Goal: Task Accomplishment & Management: Complete application form

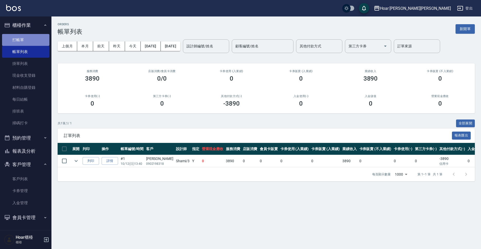
drag, startPoint x: 25, startPoint y: 41, endPoint x: 143, endPoint y: 43, distance: 118.3
click at [26, 40] on link "打帳單" at bounding box center [25, 40] width 47 height 12
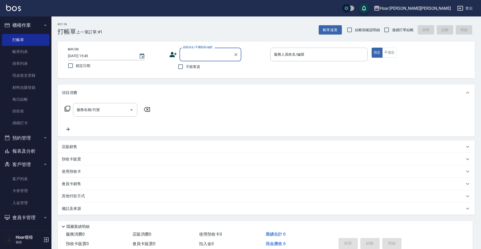
click at [214, 51] on input "顧客姓名/手機號碼/編號" at bounding box center [206, 54] width 49 height 9
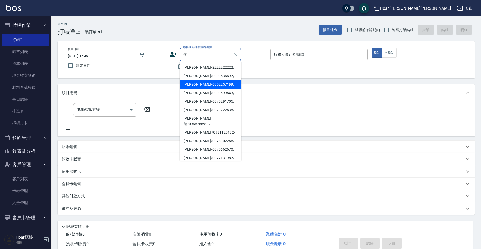
drag, startPoint x: 197, startPoint y: 85, endPoint x: 178, endPoint y: 86, distance: 19.3
click at [197, 85] on li "[PERSON_NAME]/0952257199/" at bounding box center [210, 84] width 62 height 8
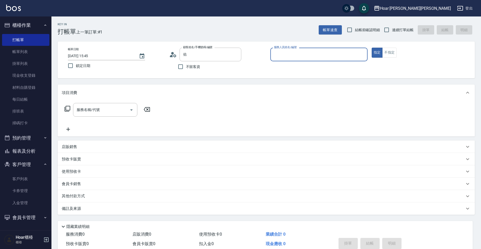
type input "[PERSON_NAME]/0952257199/"
type input "[PERSON_NAME]-1"
click at [90, 110] on input "服務名稱/代號" at bounding box center [101, 109] width 52 height 9
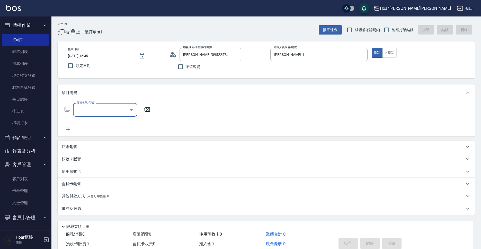
drag, startPoint x: 92, startPoint y: 111, endPoint x: 101, endPoint y: 111, distance: 9.0
click at [92, 111] on input "服務名稱/代號" at bounding box center [101, 109] width 52 height 9
drag, startPoint x: 178, startPoint y: 116, endPoint x: 175, endPoint y: 117, distance: 3.7
click at [178, 116] on div "服務名稱/代號 服務名稱/代號" at bounding box center [266, 118] width 417 height 35
click at [82, 148] on div "店販銷售" at bounding box center [263, 146] width 403 height 5
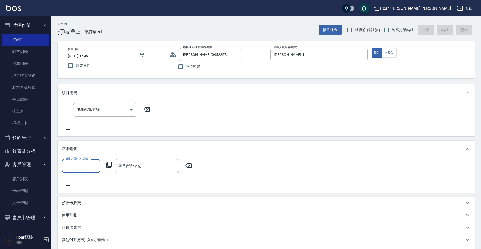
click at [77, 164] on input "服務人員姓名/編號" at bounding box center [81, 165] width 34 height 9
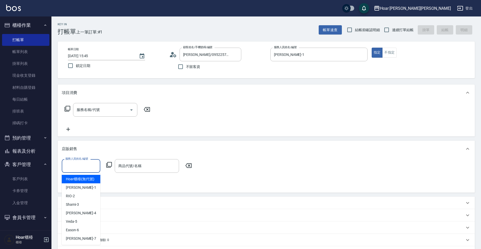
scroll to position [2, 0]
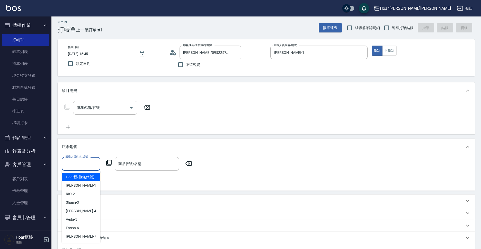
type input "ㄅ"
drag, startPoint x: 92, startPoint y: 175, endPoint x: 120, endPoint y: 167, distance: 28.8
click at [93, 175] on div "[PERSON_NAME] -1" at bounding box center [81, 176] width 39 height 8
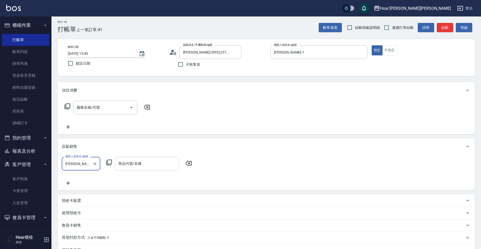
type input "[PERSON_NAME]-1"
click at [134, 163] on input "商品代號/名稱" at bounding box center [147, 163] width 60 height 9
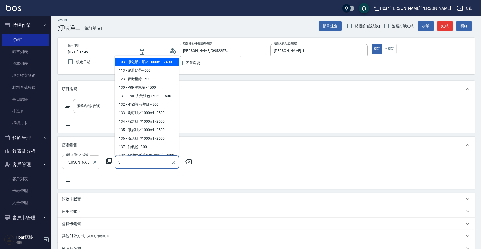
scroll to position [3, 0]
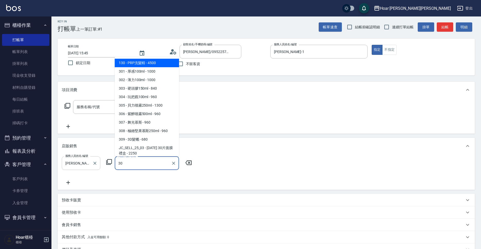
type input "3"
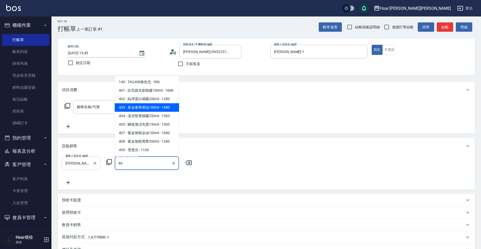
drag, startPoint x: 156, startPoint y: 107, endPoint x: 157, endPoint y: 111, distance: 4.5
click at [156, 107] on span "403 - 黃金奢華果油100ml - 1680" at bounding box center [147, 107] width 64 height 8
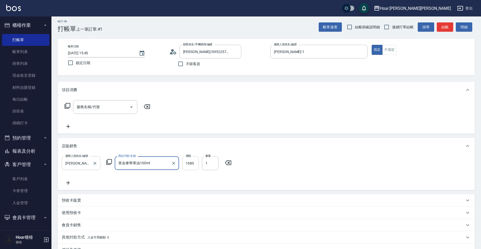
type input "黃金奢華果油100ml"
click at [196, 163] on input "1680" at bounding box center [190, 163] width 17 height 14
type input "1512"
click at [280, 166] on div "服務人員姓名/編號 [PERSON_NAME]-1 服務人員姓名/編號 商品代號/名稱 黃金奢華果油100ml 商品代號/名稱 價格 1512 價格 數量 1…" at bounding box center [266, 171] width 409 height 30
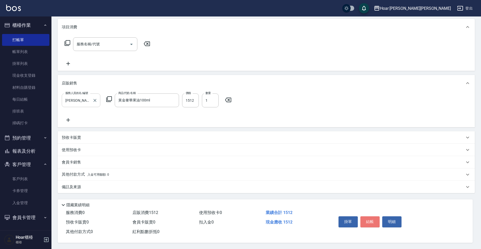
drag, startPoint x: 373, startPoint y: 222, endPoint x: 375, endPoint y: 210, distance: 12.0
click at [373, 222] on button "結帳" at bounding box center [369, 221] width 19 height 11
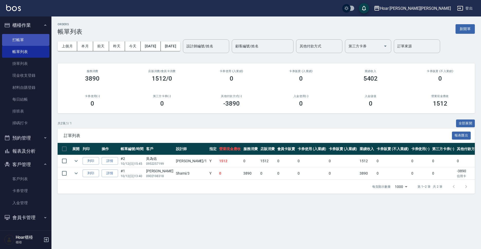
click at [40, 41] on link "打帳單" at bounding box center [25, 40] width 47 height 12
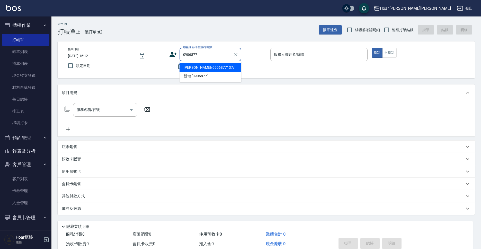
drag, startPoint x: 222, startPoint y: 69, endPoint x: 219, endPoint y: 68, distance: 2.6
click at [220, 69] on li "[PERSON_NAME]/0906877137/" at bounding box center [210, 67] width 62 height 8
type input "[PERSON_NAME]/0906877137/"
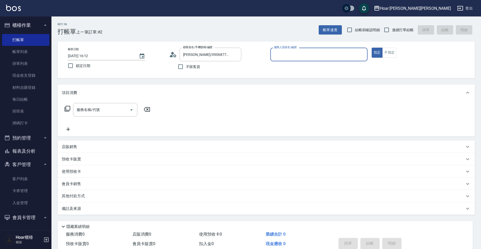
type input "[PERSON_NAME]-1"
click at [122, 115] on div "服務名稱/代號" at bounding box center [105, 110] width 64 height 14
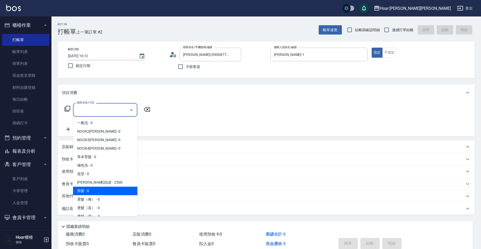
click at [95, 190] on span "剪髮 - 0" at bounding box center [105, 190] width 64 height 8
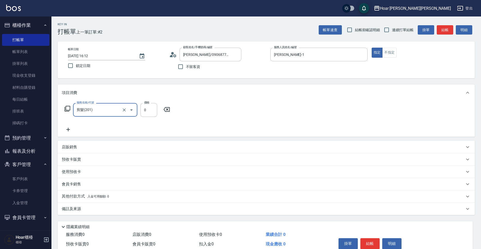
type input "剪髮(201)"
click at [150, 115] on input "0" at bounding box center [148, 110] width 17 height 14
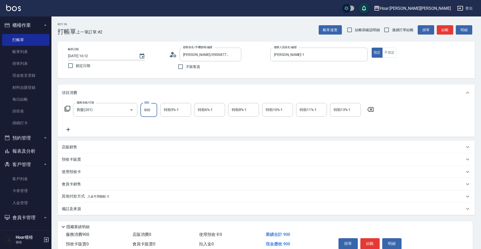
type input "900"
drag, startPoint x: 146, startPoint y: 145, endPoint x: 135, endPoint y: 141, distance: 11.0
click at [145, 145] on div "店販銷售" at bounding box center [263, 146] width 403 height 5
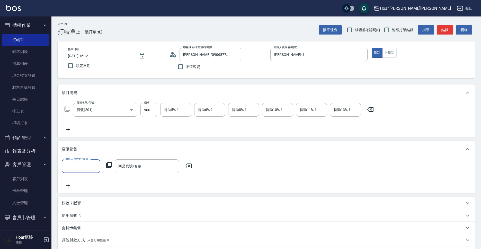
click at [71, 129] on icon at bounding box center [68, 129] width 13 height 6
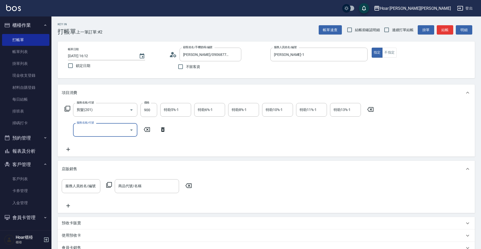
drag, startPoint x: 92, startPoint y: 134, endPoint x: 94, endPoint y: 131, distance: 2.9
click at [92, 133] on input "服務名稱/代號" at bounding box center [101, 129] width 52 height 9
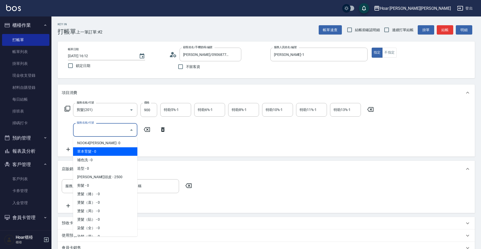
scroll to position [26, 0]
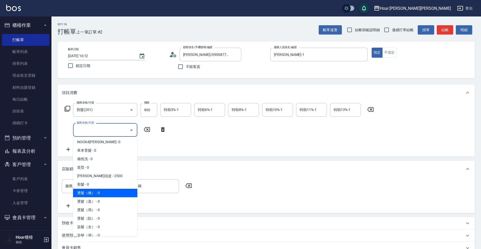
click at [97, 191] on span "燙髮（捲） - 0" at bounding box center [105, 192] width 64 height 8
type input "燙髮（捲）(301)"
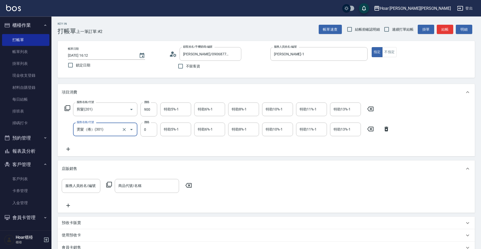
scroll to position [2, 0]
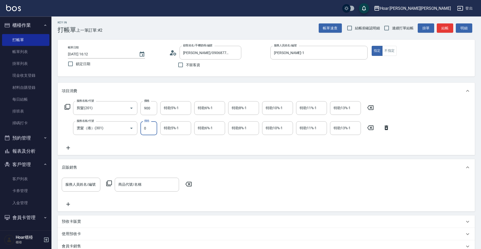
click at [154, 131] on input "0" at bounding box center [148, 128] width 17 height 14
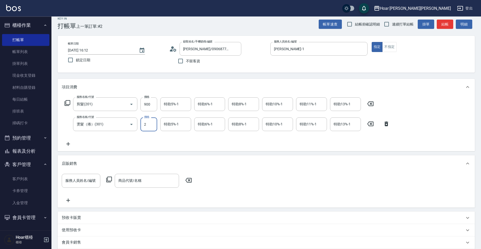
scroll to position [6, 0]
type input "2550"
click at [165, 141] on div "服務名稱/代號 剪髮(201) 服務名稱/代號 價格 900 價格 特助5%-1 特助5%-1 特助6%-1 特助6%-1 特助8%-1 特助8%-1 特助1…" at bounding box center [227, 122] width 331 height 50
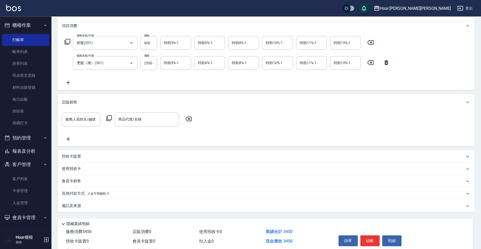
scroll to position [88, 0]
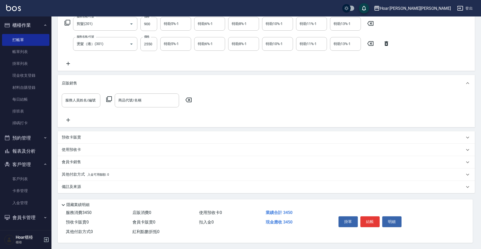
click at [85, 172] on p "其他付款方式 入金可用餘額: 0" at bounding box center [85, 175] width 47 height 6
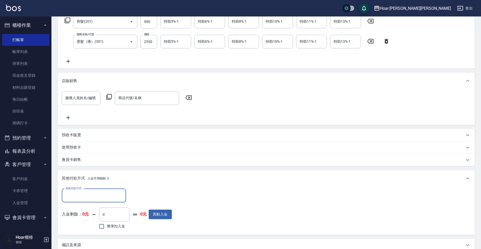
scroll to position [0, 0]
click at [93, 190] on div "其他付款方式" at bounding box center [94, 195] width 64 height 14
click at [103, 212] on span "無卡分期" at bounding box center [94, 208] width 64 height 8
drag, startPoint x: 109, startPoint y: 190, endPoint x: 108, endPoint y: 200, distance: 9.8
click at [109, 190] on div "無卡分期 其他付款方式" at bounding box center [94, 195] width 64 height 14
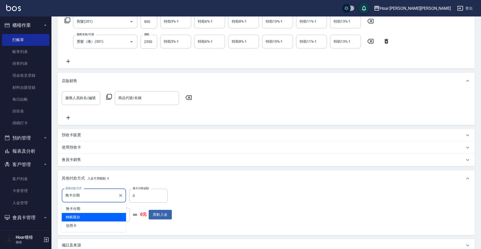
click at [96, 215] on span "轉帳匯款" at bounding box center [94, 217] width 64 height 8
type input "轉帳匯款"
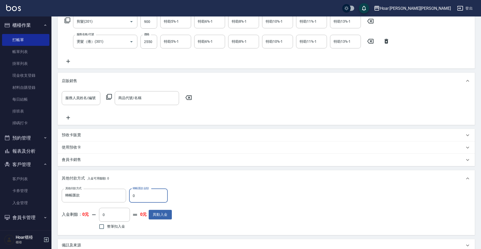
click at [157, 199] on input "0" at bounding box center [148, 195] width 39 height 14
type input "3450"
drag, startPoint x: 279, startPoint y: 169, endPoint x: 274, endPoint y: 170, distance: 4.7
click at [279, 169] on div "項目消費 服務名稱/代號 剪髮(201) 服務名稱/代號 價格 900 價格 特助5%-1 特助5%-1 特助6%-1 特助6%-1 特助8%-1 特助8%-…" at bounding box center [266, 123] width 417 height 255
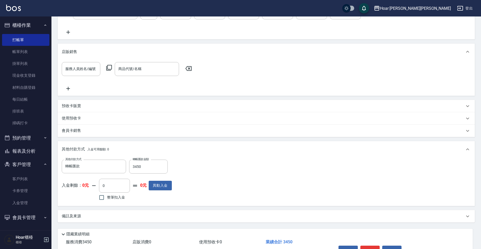
scroll to position [140, 0]
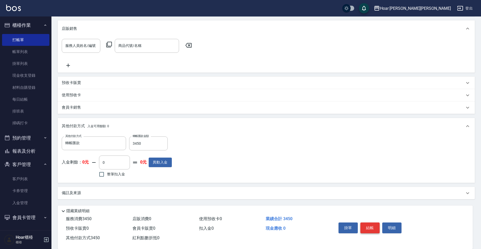
click at [370, 227] on button "結帳" at bounding box center [369, 227] width 19 height 11
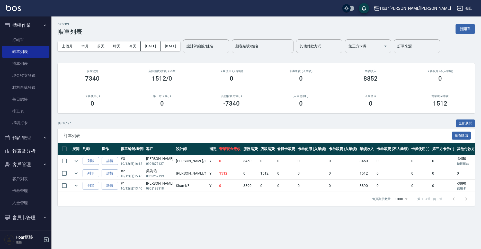
drag, startPoint x: 41, startPoint y: 41, endPoint x: 73, endPoint y: 43, distance: 32.2
click at [41, 41] on link "打帳單" at bounding box center [25, 40] width 47 height 12
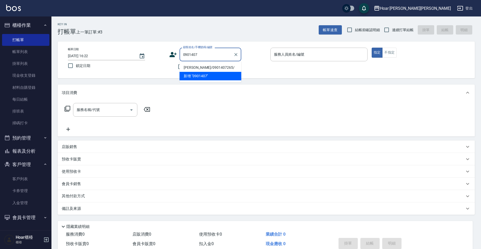
click at [213, 69] on li "[PERSON_NAME]/0901407265/" at bounding box center [210, 67] width 62 height 8
type input "[PERSON_NAME]/0901407265/"
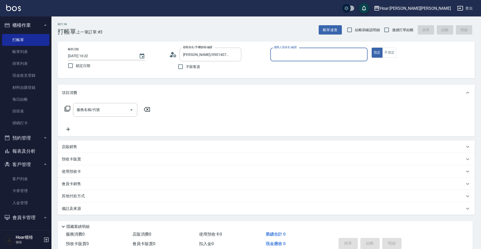
type input "[PERSON_NAME]-1"
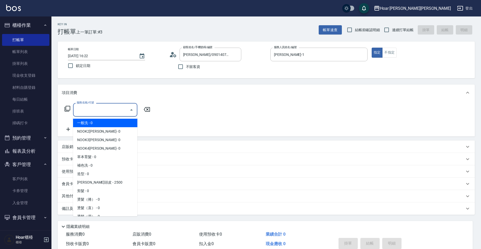
click at [102, 108] on input "服務名稱/代號" at bounding box center [101, 109] width 52 height 9
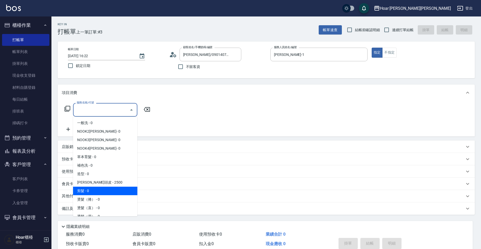
click at [88, 190] on span "剪髮 - 0" at bounding box center [105, 190] width 64 height 8
type input "剪髮(201)"
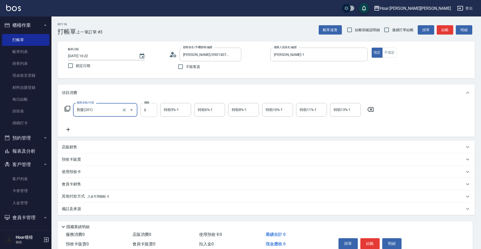
click at [153, 112] on input "0" at bounding box center [148, 110] width 17 height 14
type input "1000"
click at [373, 244] on button "結帳" at bounding box center [369, 243] width 19 height 11
